Goal: Information Seeking & Learning: Learn about a topic

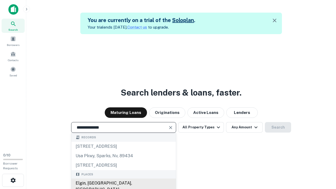
click at [123, 183] on div "Elgin, IL, USA" at bounding box center [123, 187] width 105 height 16
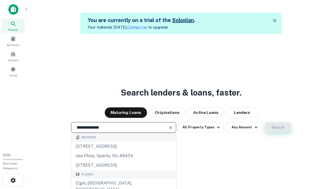
type input "**********"
click at [278, 127] on button "Search" at bounding box center [278, 127] width 26 height 11
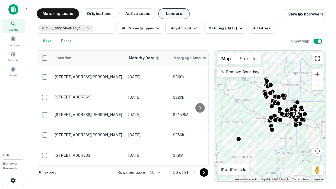
click at [174, 14] on button "Lenders" at bounding box center [174, 13] width 32 height 11
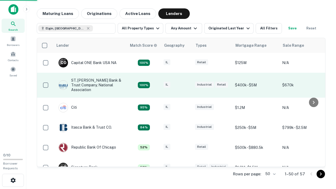
click at [186, 85] on div "IL" at bounding box center [177, 85] width 26 height 7
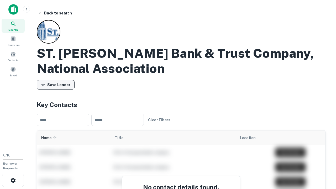
click at [56, 85] on button "Save Lender" at bounding box center [56, 84] width 38 height 9
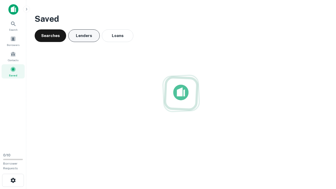
click at [84, 36] on button "Lenders" at bounding box center [84, 35] width 32 height 13
